Goal: Download file/media

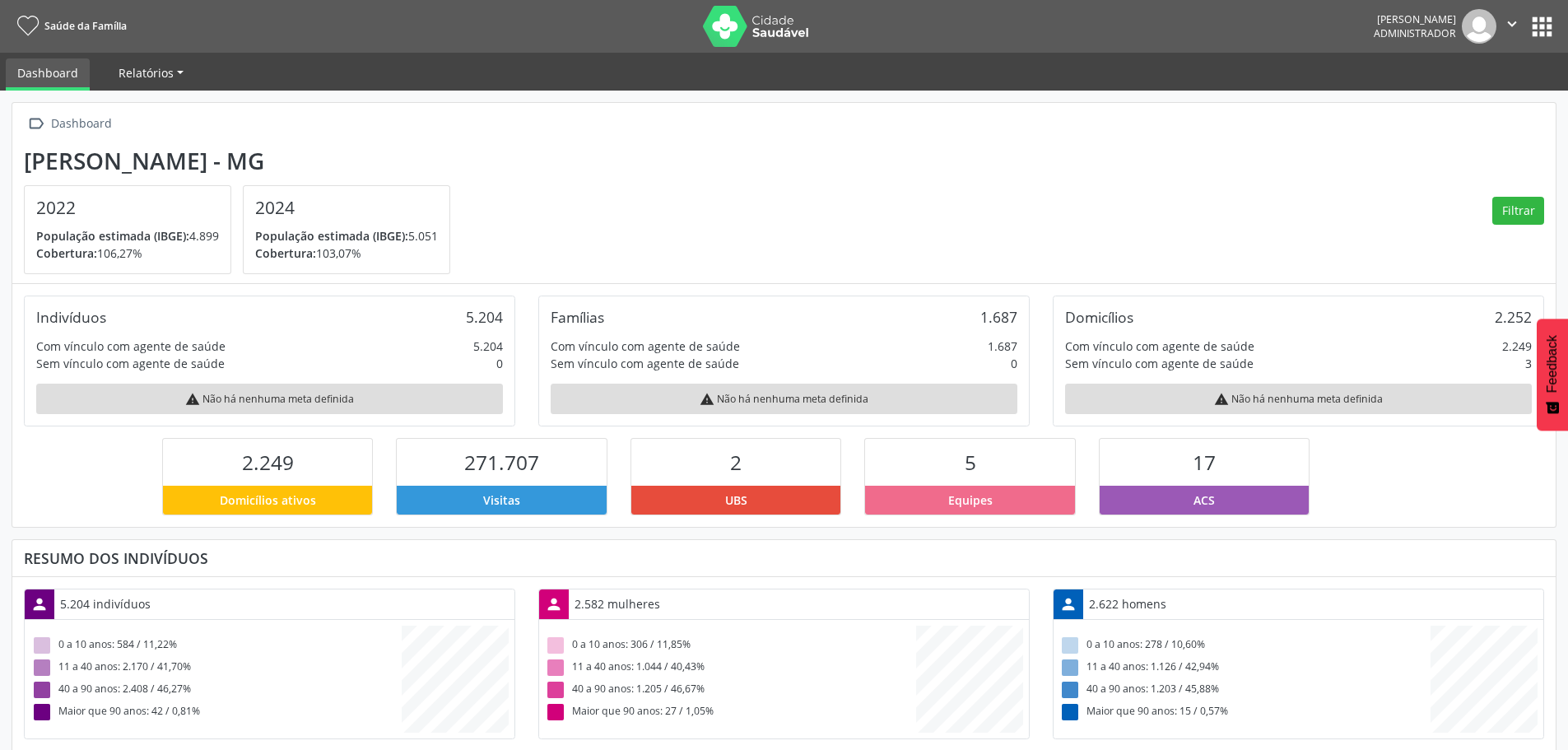
scroll to position [273, 514]
click at [1541, 24] on button "apps" at bounding box center [1542, 27] width 29 height 29
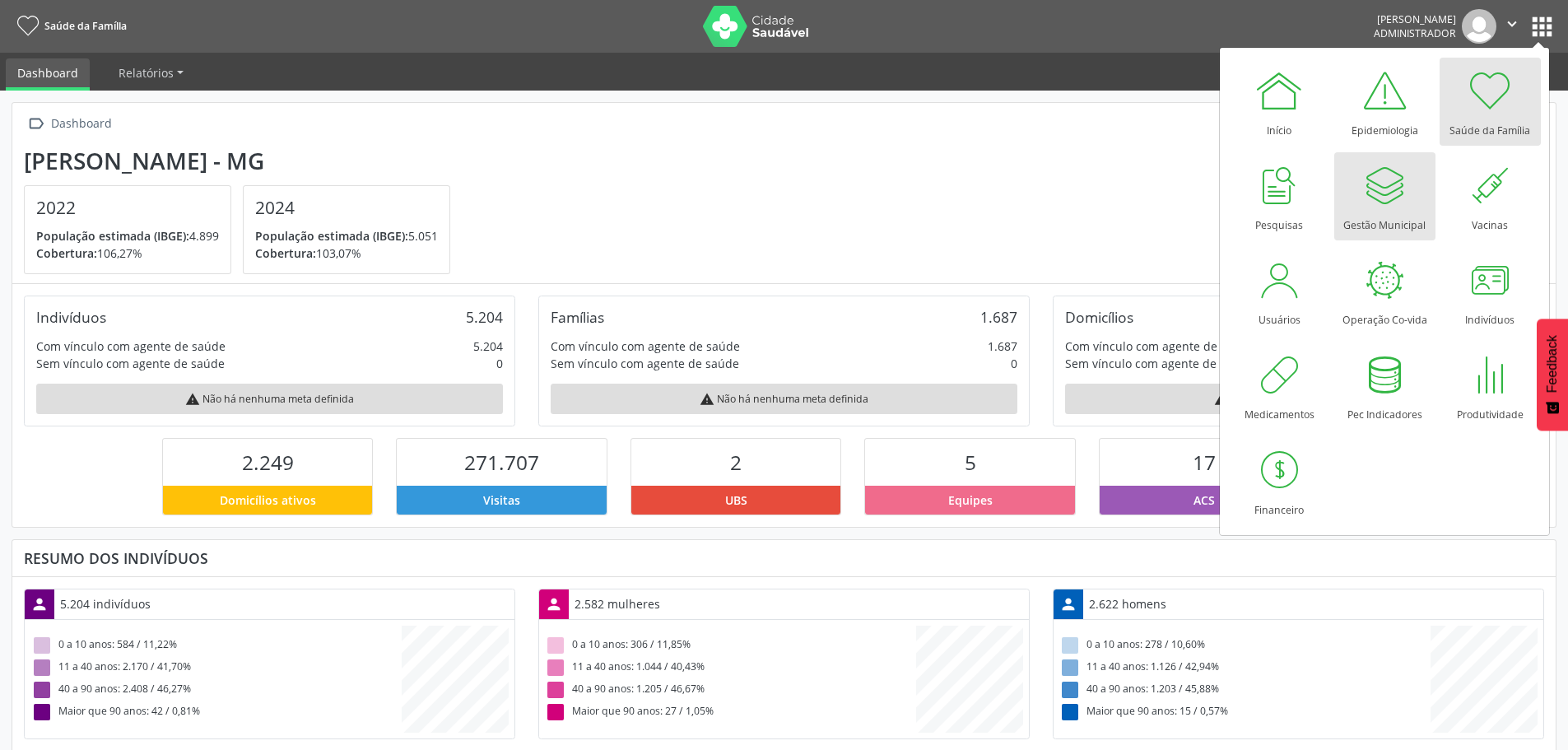
click at [1382, 200] on div at bounding box center [1384, 185] width 49 height 49
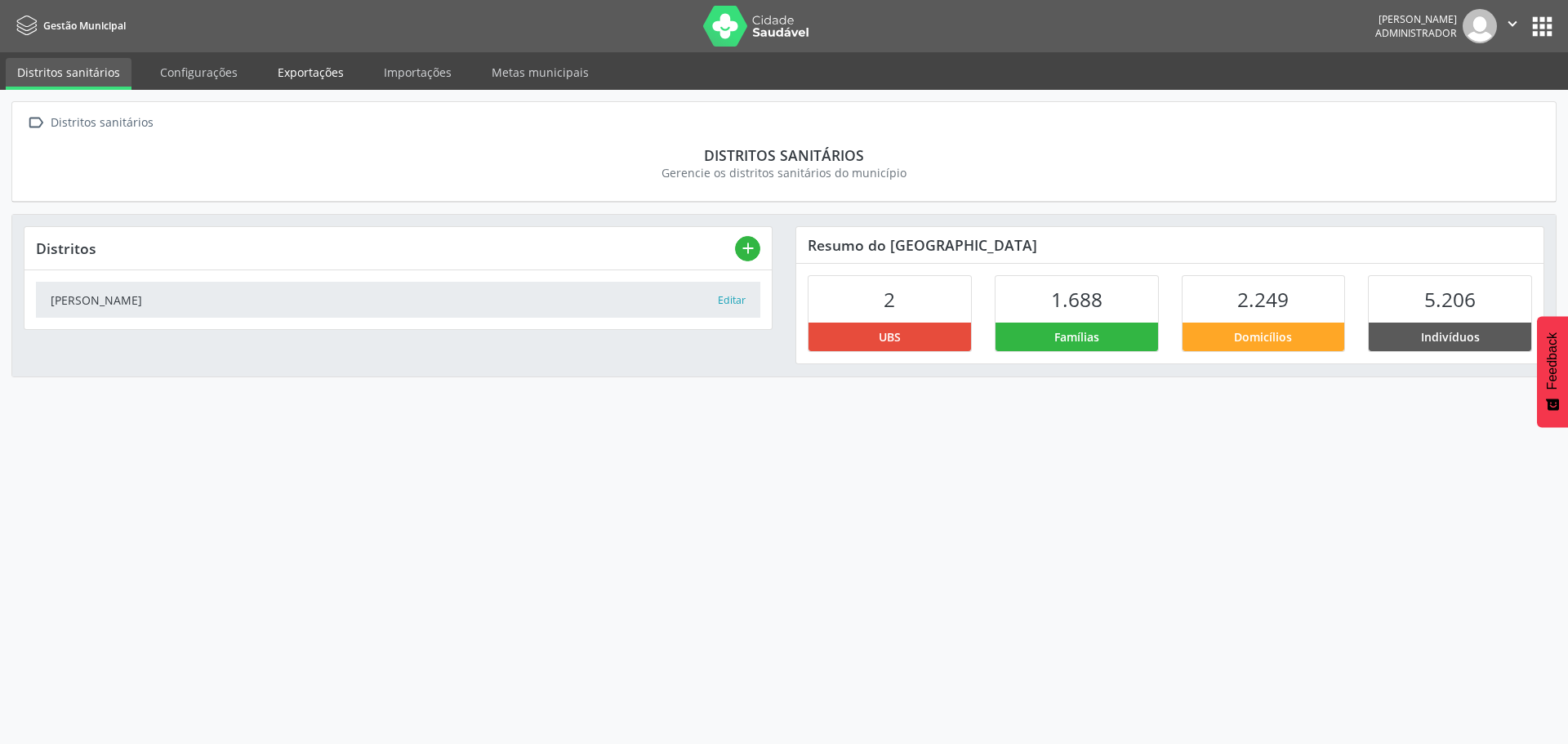
click at [310, 69] on link "Exportações" at bounding box center [311, 72] width 89 height 29
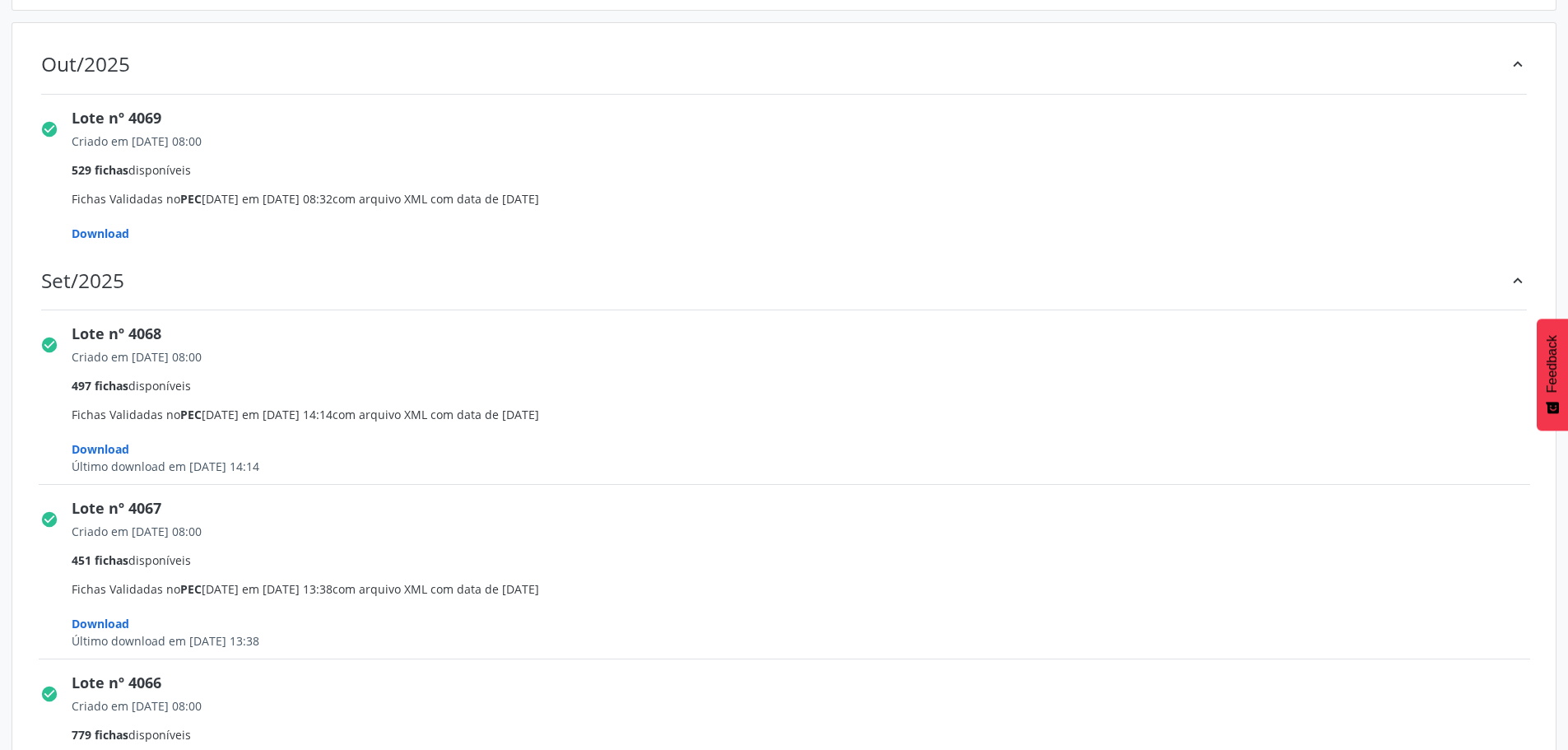
scroll to position [247, 0]
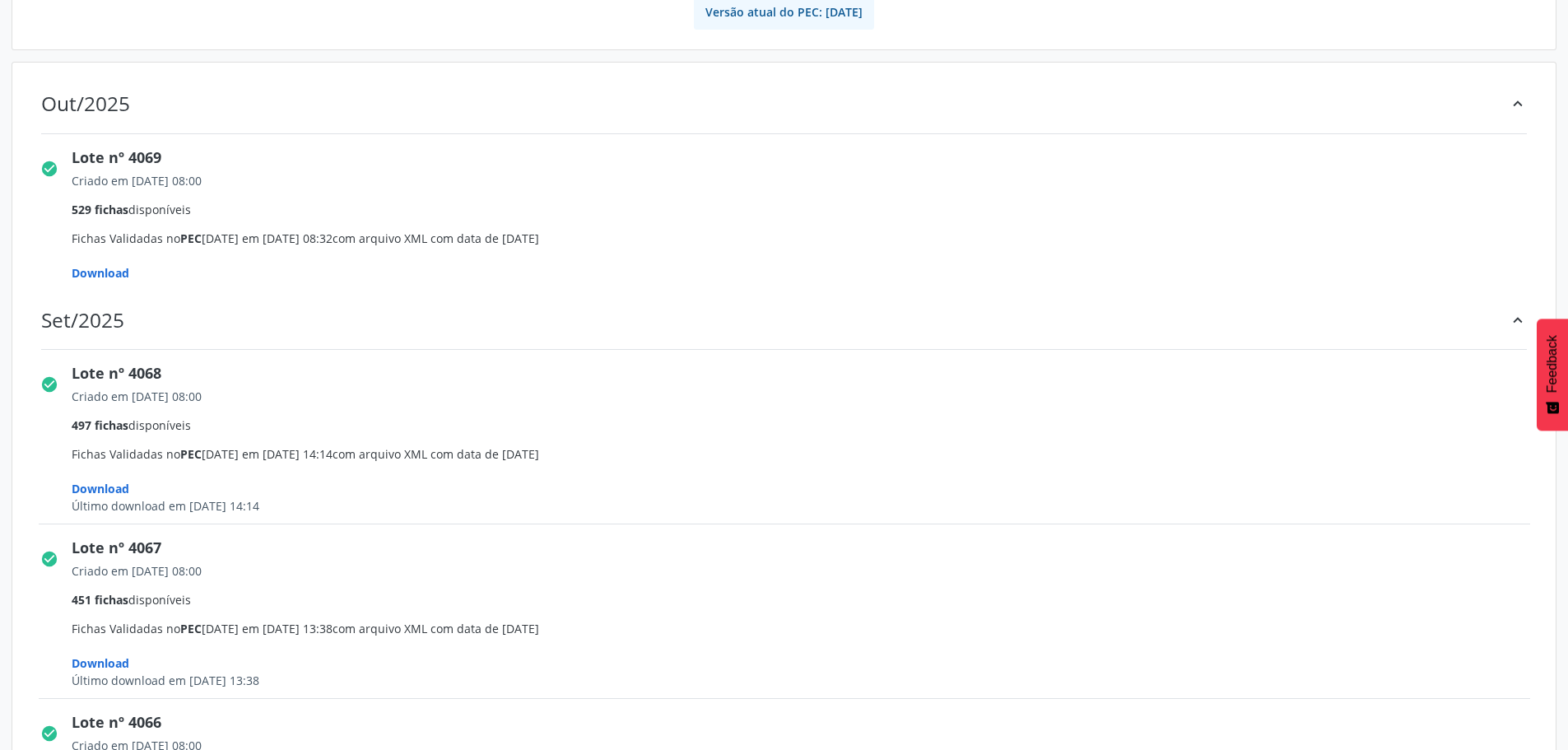
click at [99, 266] on span "Download" at bounding box center [100, 272] width 58 height 16
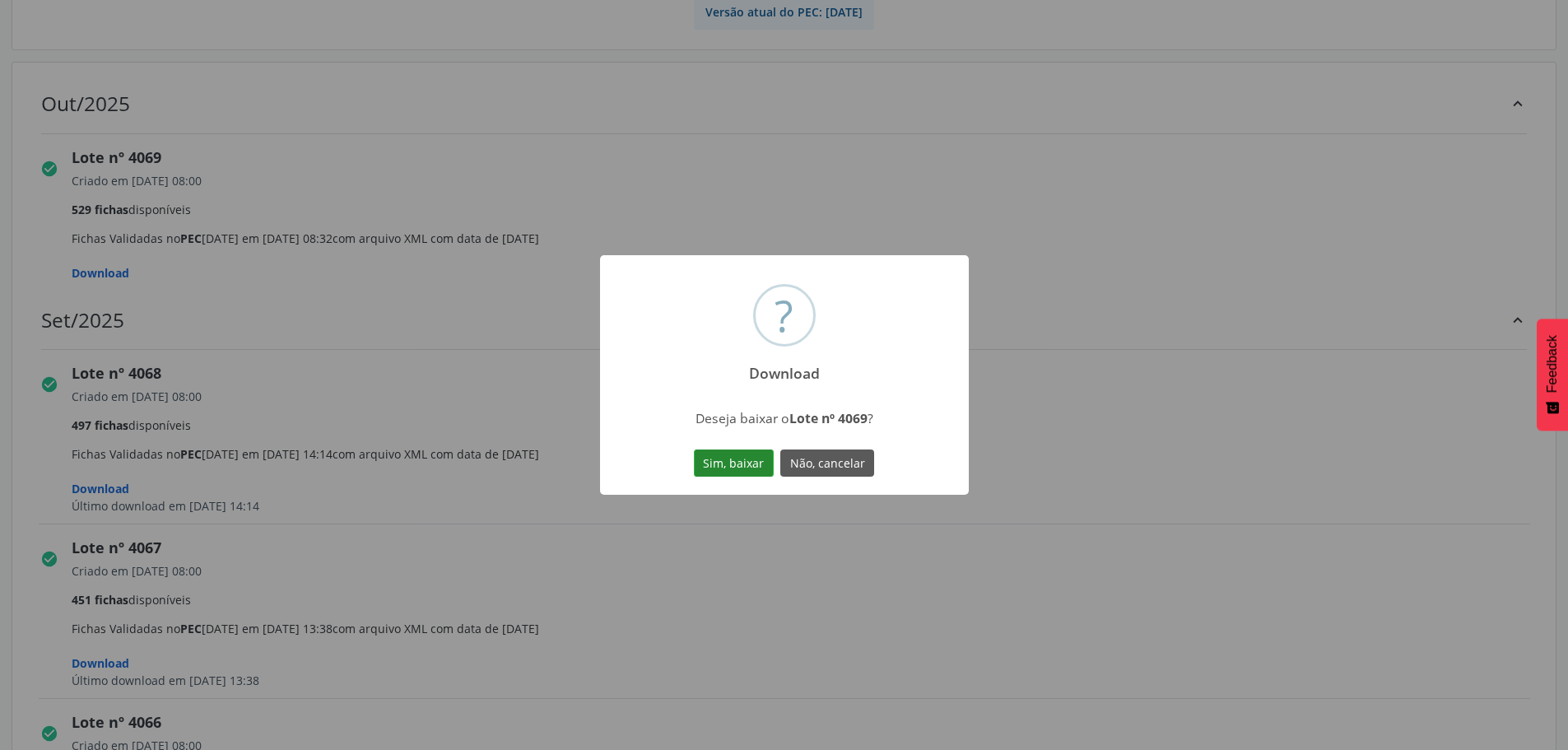
click at [725, 458] on button "Sim, baixar" at bounding box center [733, 463] width 79 height 28
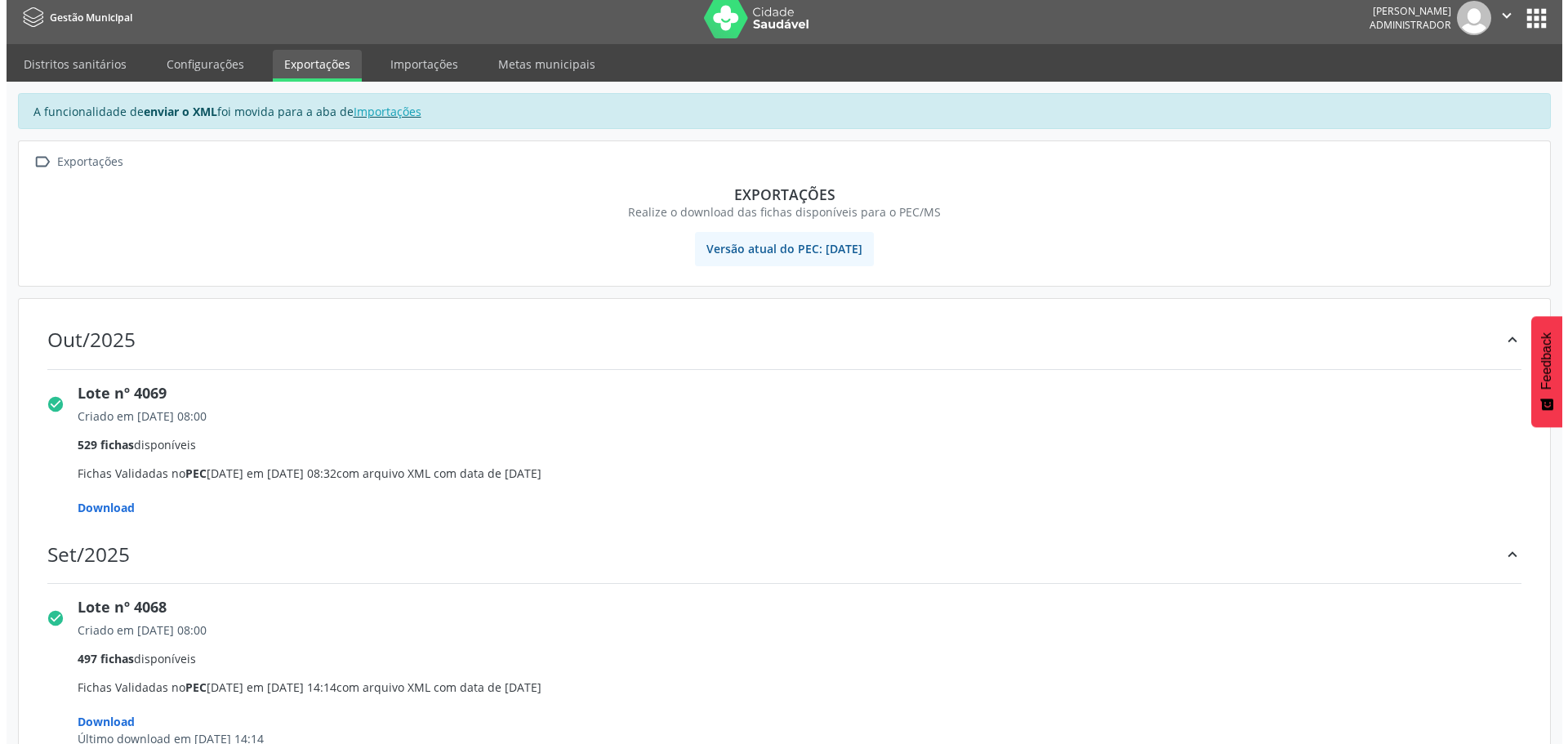
scroll to position [0, 0]
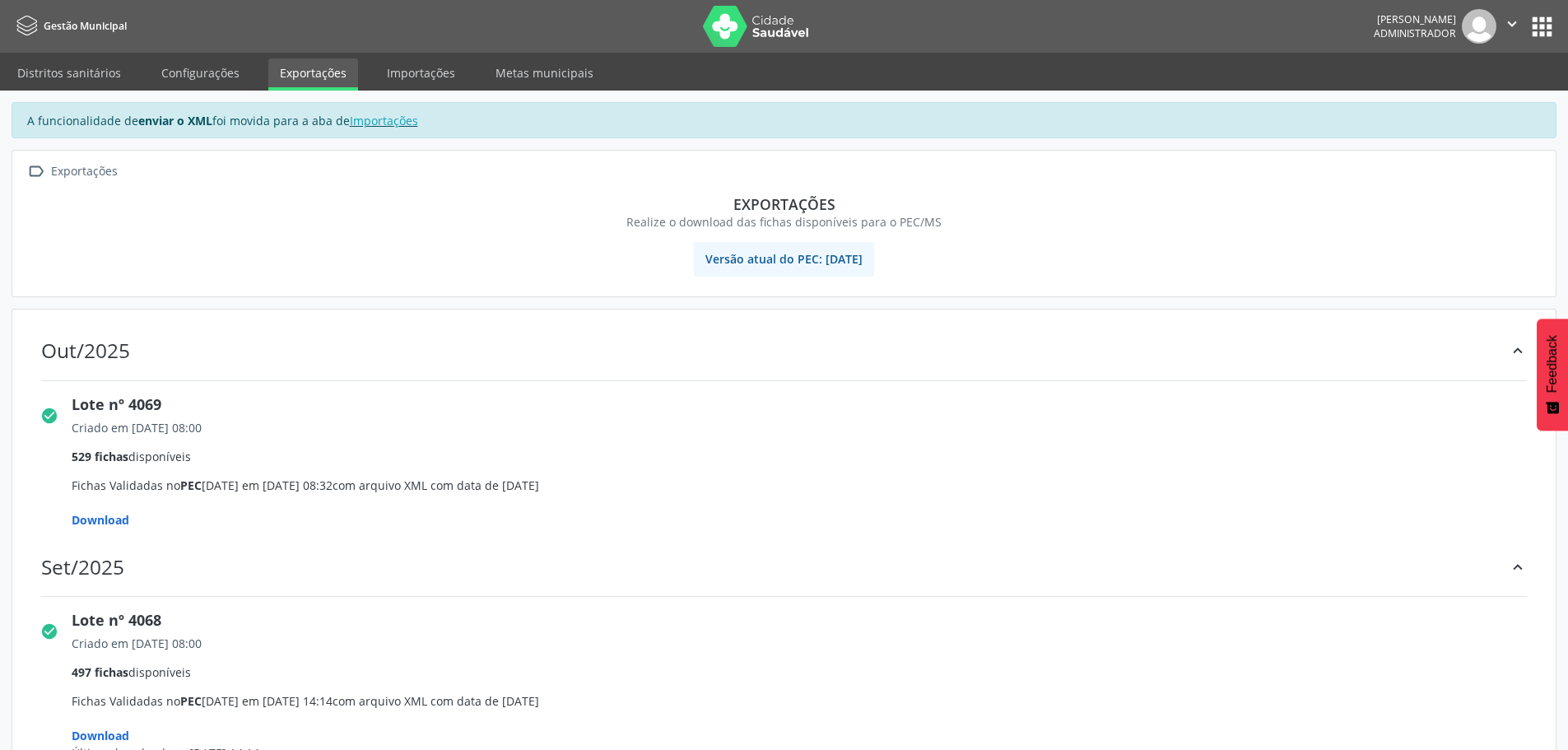
click at [60, 31] on span "Gestão Municipal" at bounding box center [85, 26] width 83 height 14
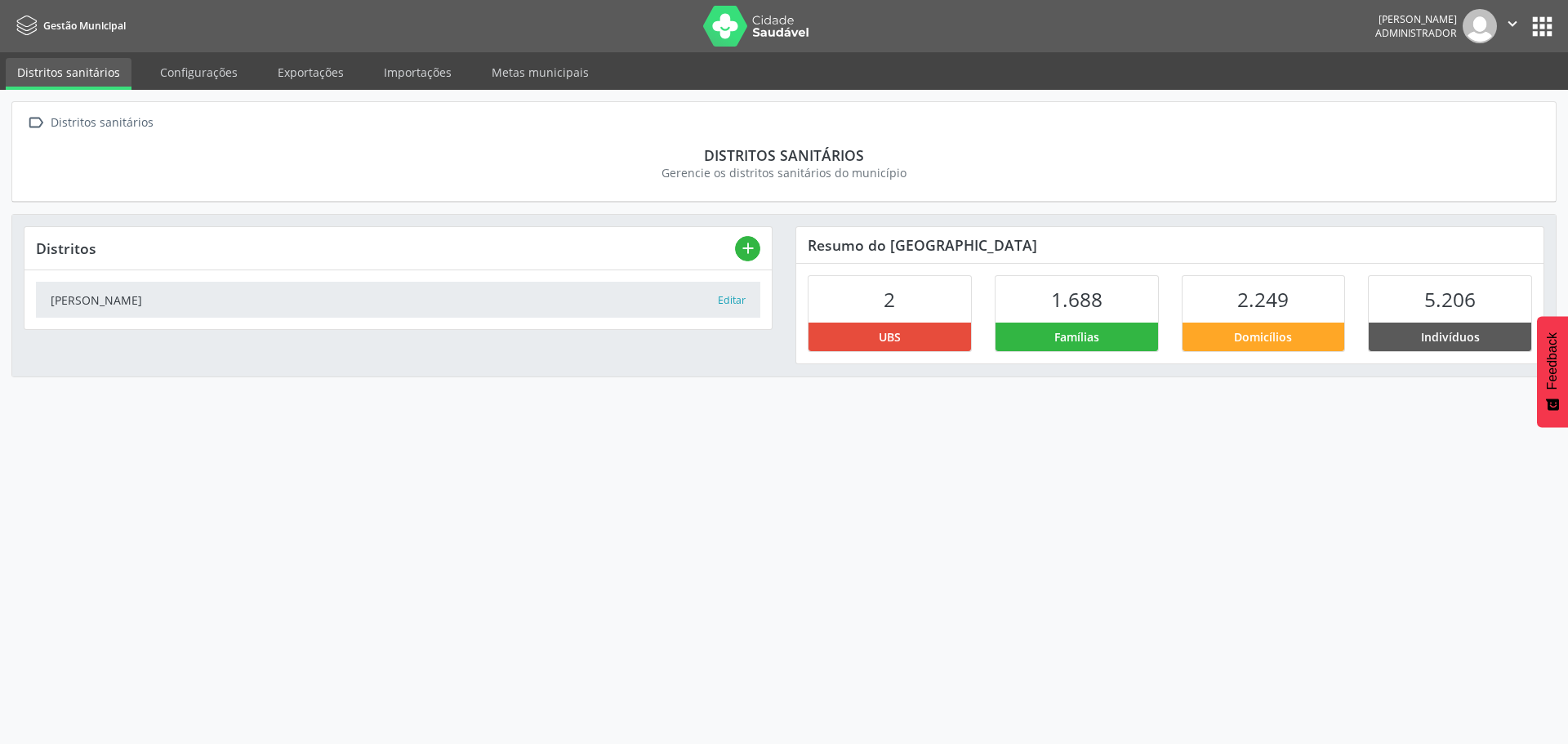
click at [1543, 28] on button "apps" at bounding box center [1542, 27] width 29 height 29
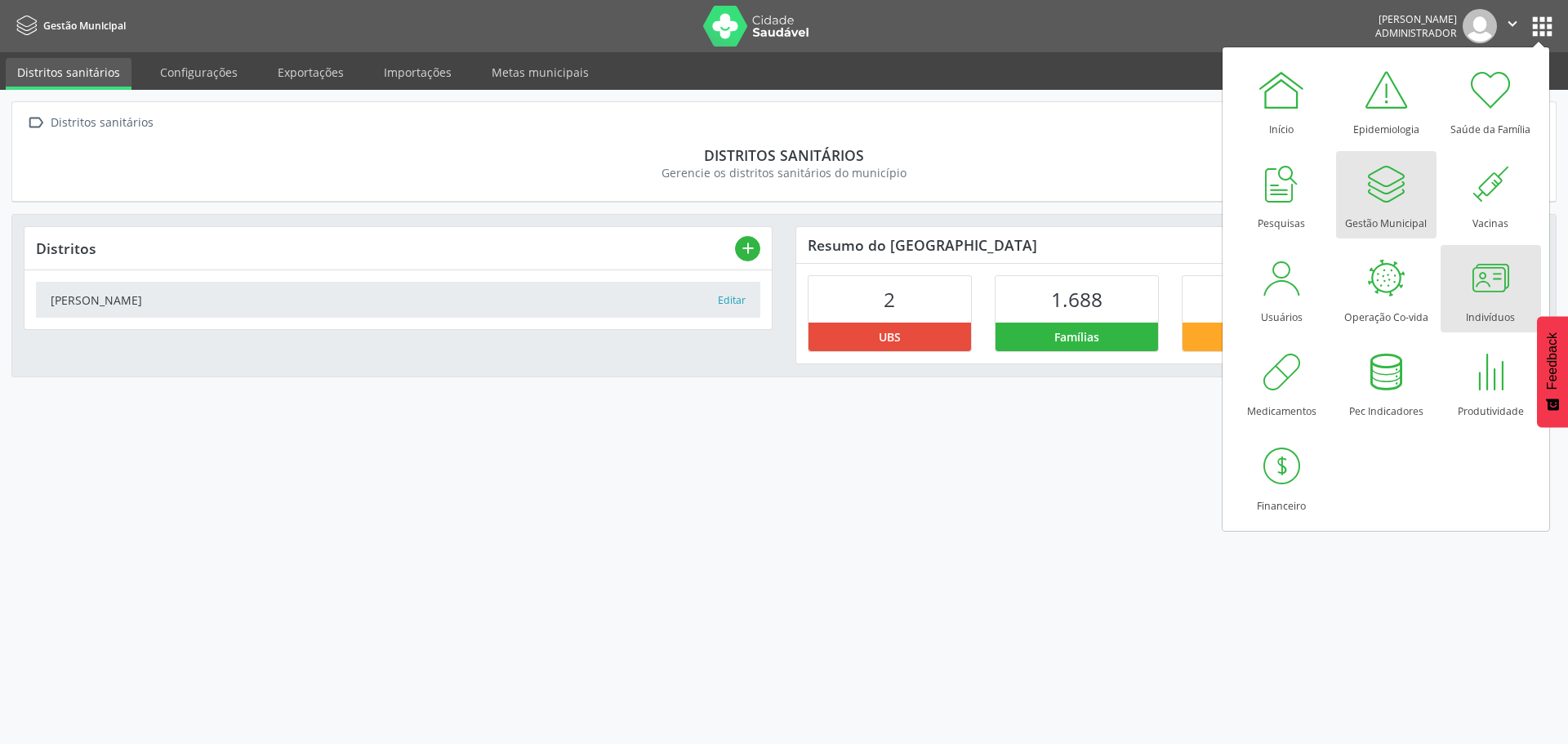
click at [1466, 299] on div at bounding box center [1490, 277] width 49 height 49
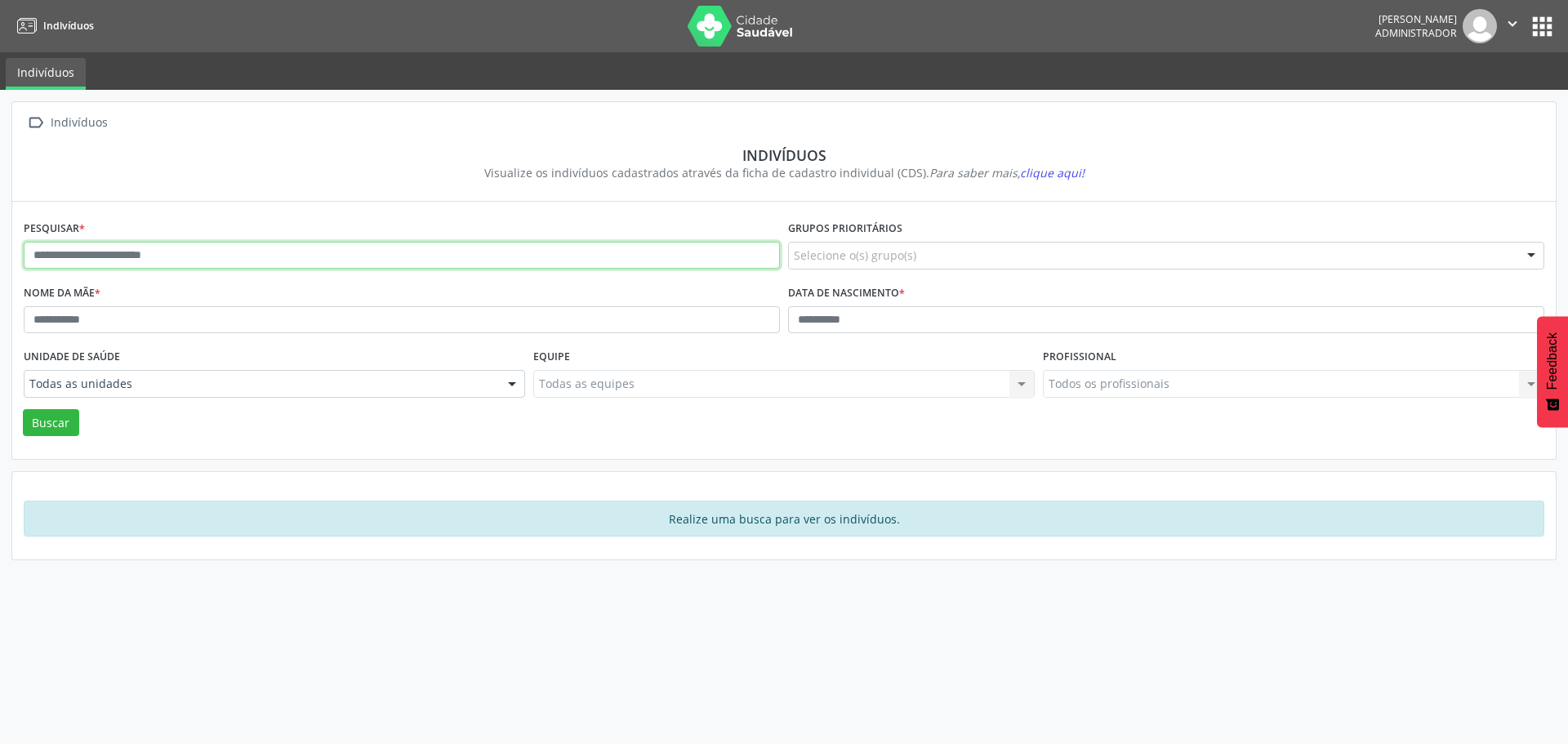
click at [171, 256] on input "text" at bounding box center [402, 256] width 756 height 28
type input "**********"
click at [50, 417] on button "Buscar" at bounding box center [51, 422] width 56 height 28
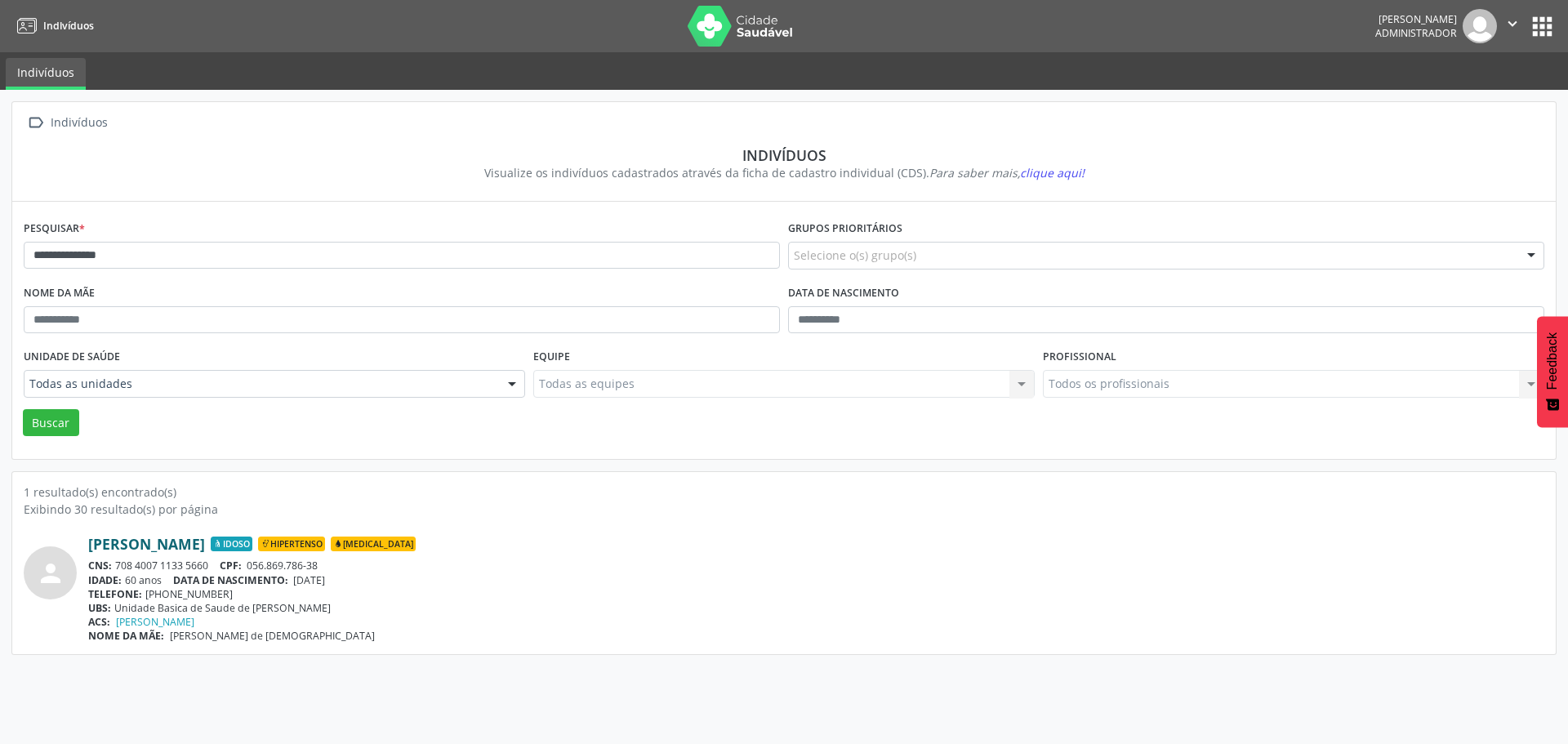
click at [205, 544] on link "[PERSON_NAME]" at bounding box center [146, 544] width 117 height 18
